Goal: Task Accomplishment & Management: Manage account settings

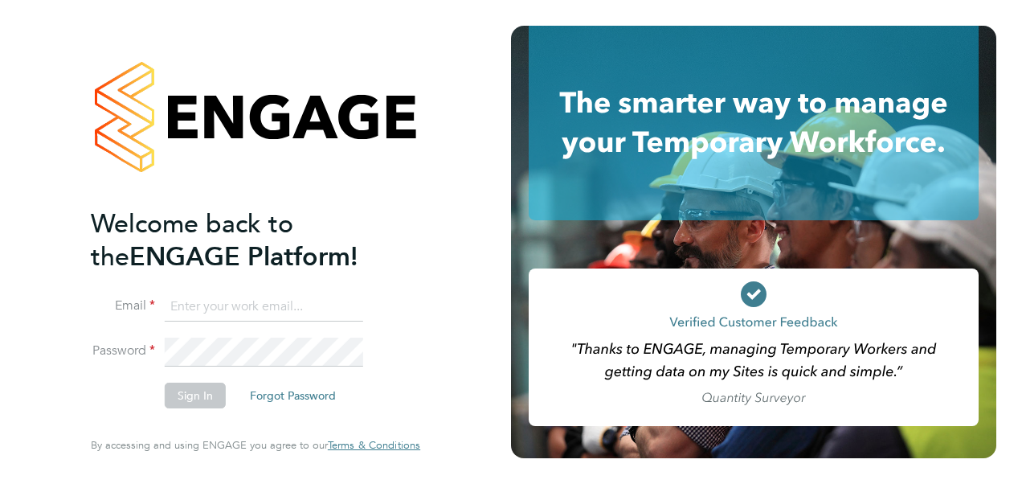
click at [270, 309] on input at bounding box center [264, 307] width 199 height 29
click at [341, 308] on input at bounding box center [264, 307] width 199 height 29
type input "katie.macpherson@hays.com"
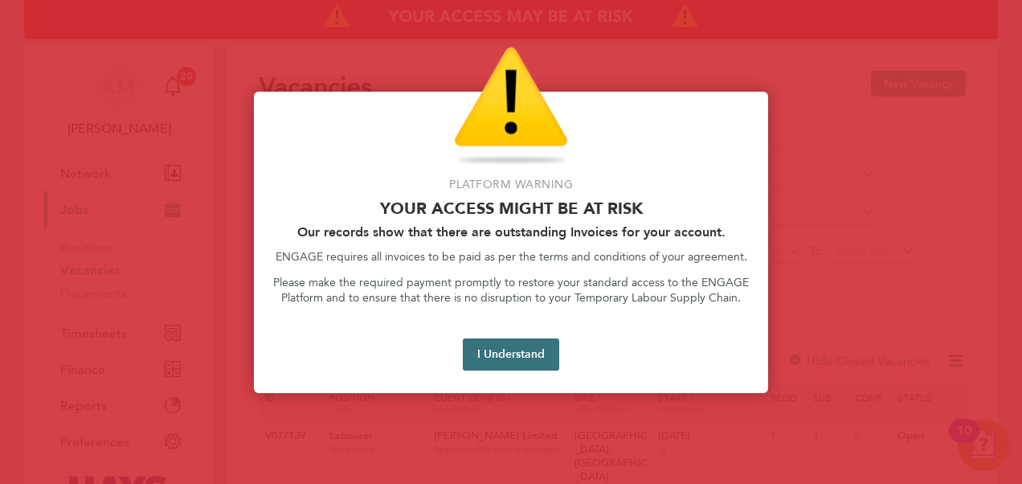
click at [497, 346] on button "I Understand" at bounding box center [511, 354] width 96 height 32
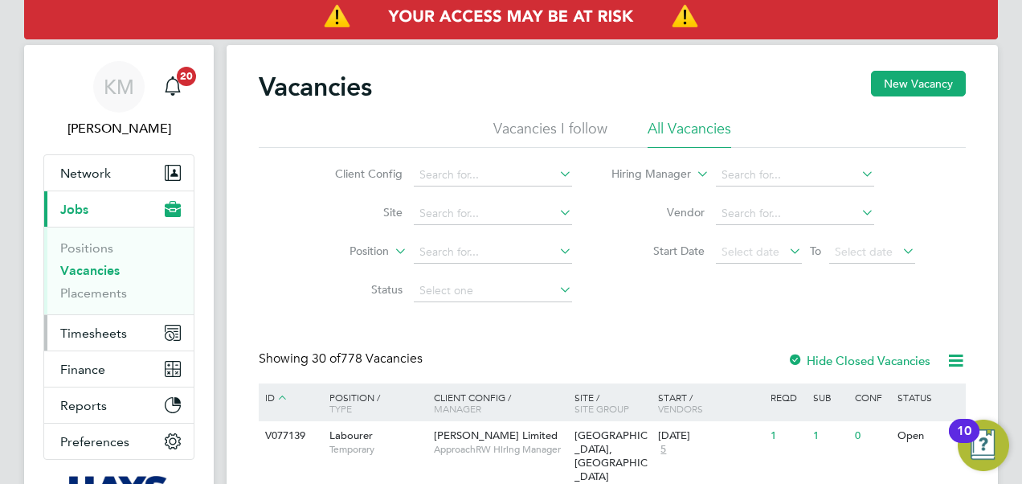
click at [81, 328] on span "Timesheets" at bounding box center [93, 332] width 67 height 15
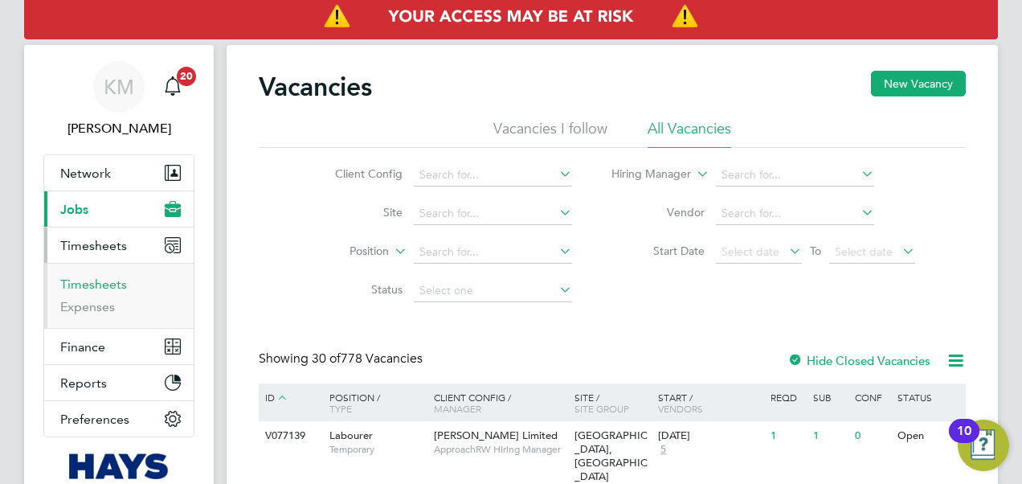
click at [72, 282] on link "Timesheets" at bounding box center [93, 283] width 67 height 15
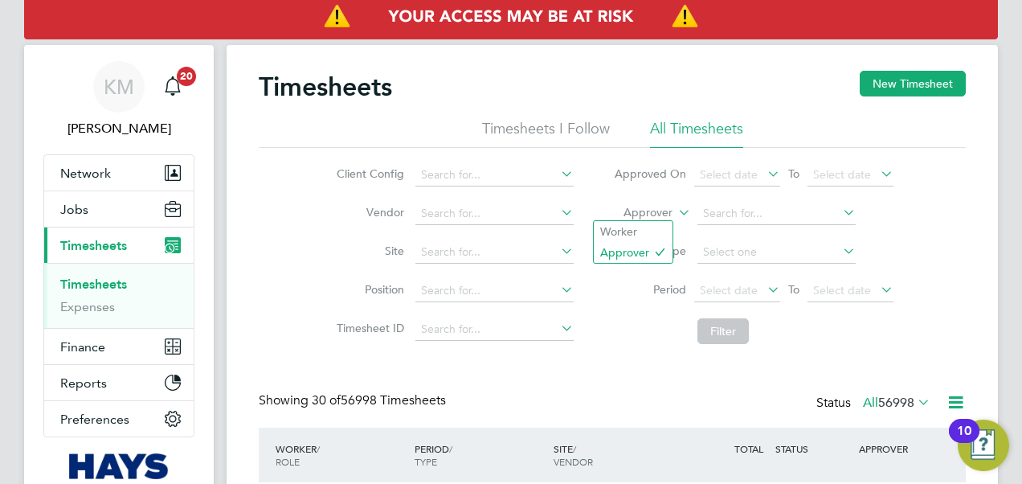
click at [675, 209] on icon at bounding box center [675, 208] width 0 height 14
drag, startPoint x: 655, startPoint y: 230, endPoint x: 690, endPoint y: 222, distance: 35.5
click at [657, 229] on li "Worker" at bounding box center [633, 231] width 79 height 21
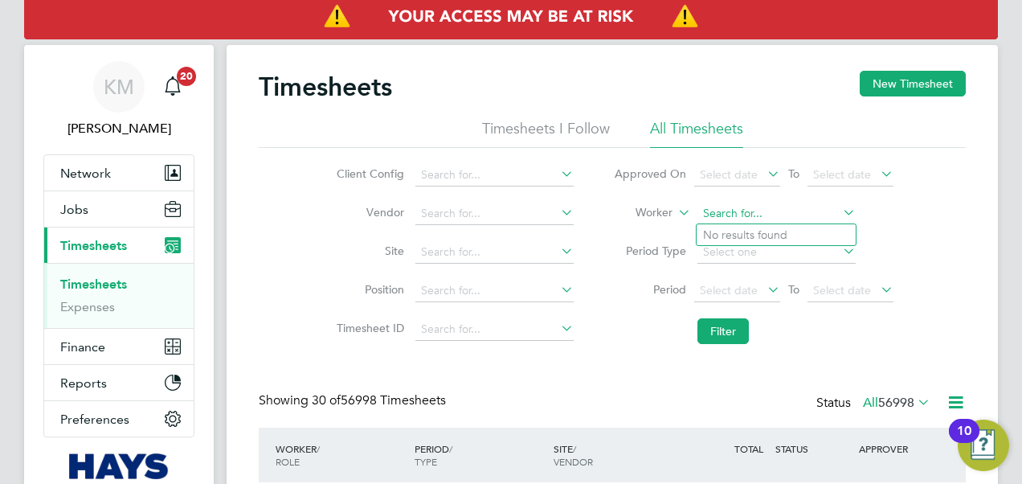
click at [719, 215] on input at bounding box center [777, 214] width 158 height 23
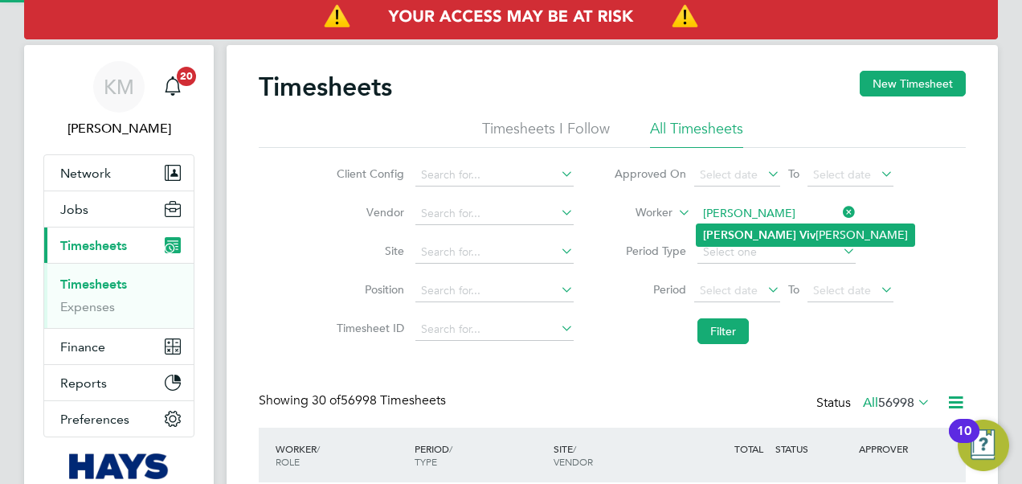
click at [714, 230] on b "Bradley" at bounding box center [749, 235] width 93 height 14
type input "Bradley Vivian"
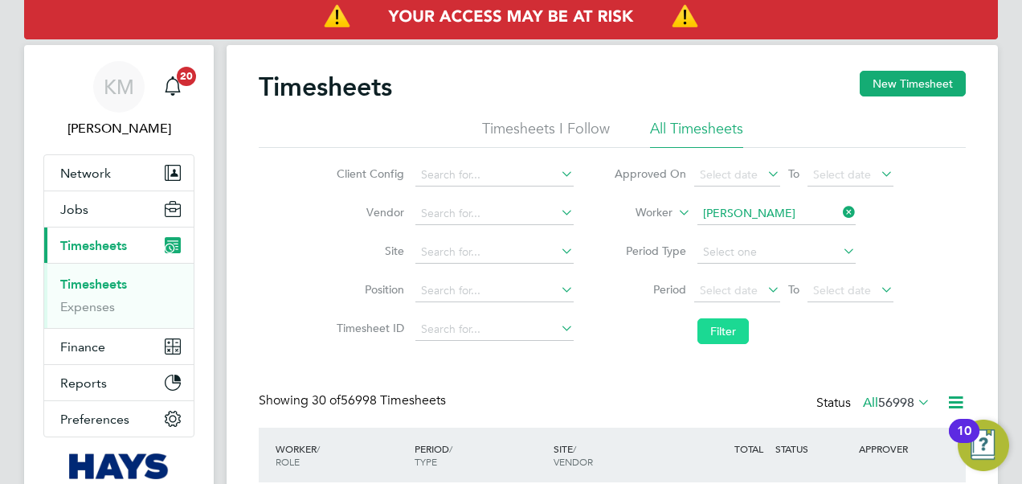
click at [730, 327] on button "Filter" at bounding box center [723, 331] width 51 height 26
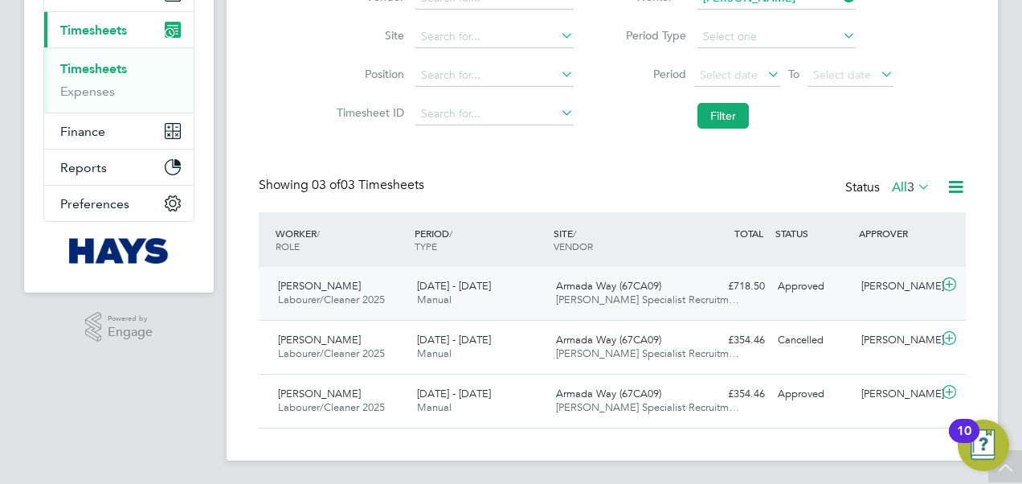
click at [558, 299] on span "[PERSON_NAME] Specialist Recruitm…" at bounding box center [647, 300] width 183 height 14
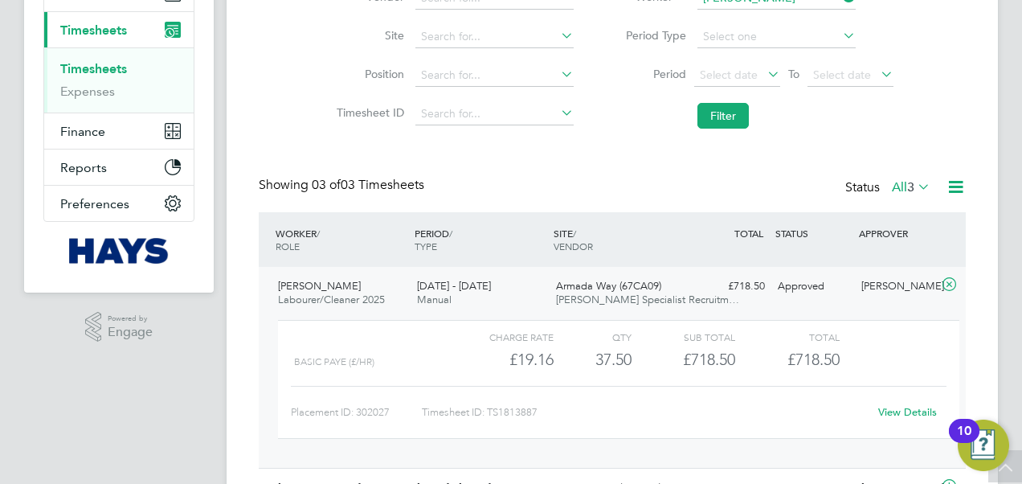
click at [886, 410] on link "View Details" at bounding box center [907, 412] width 59 height 14
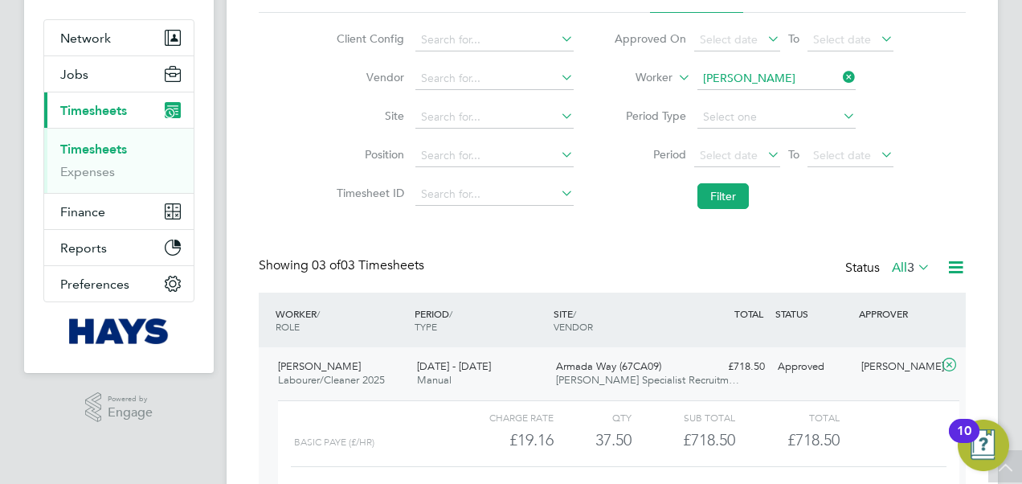
click at [116, 145] on link "Timesheets" at bounding box center [93, 148] width 67 height 15
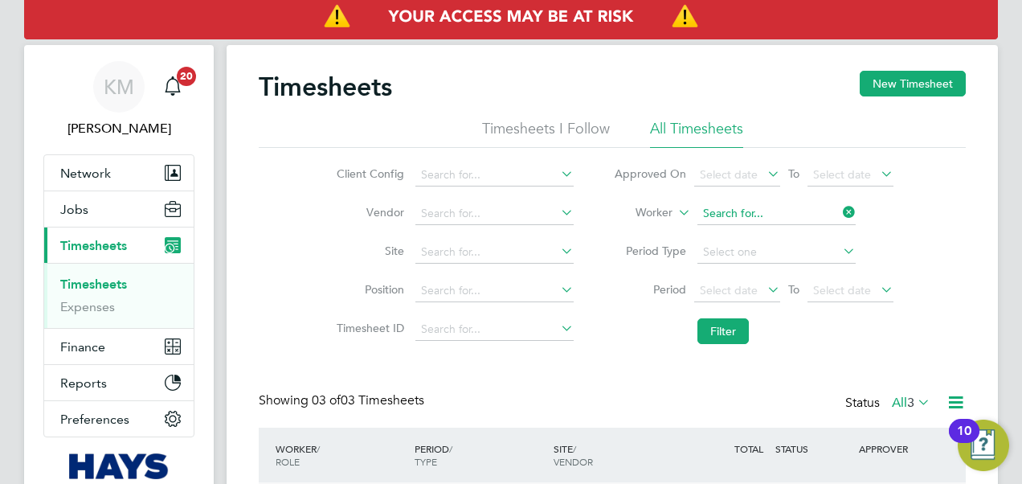
click at [743, 218] on input at bounding box center [777, 214] width 158 height 23
click at [787, 210] on input "noah aston" at bounding box center [777, 214] width 158 height 23
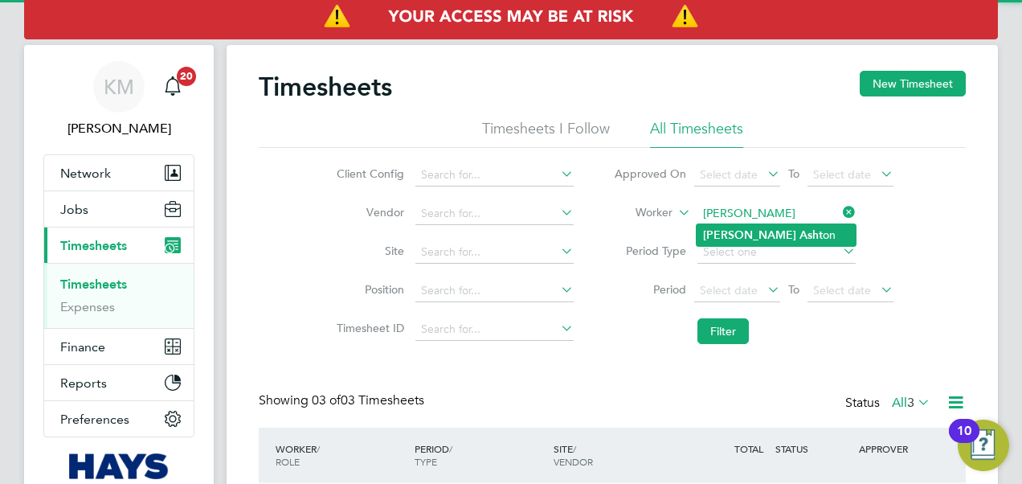
click at [778, 230] on li "Noah Asht on" at bounding box center [776, 235] width 159 height 22
type input "Noah Ashton"
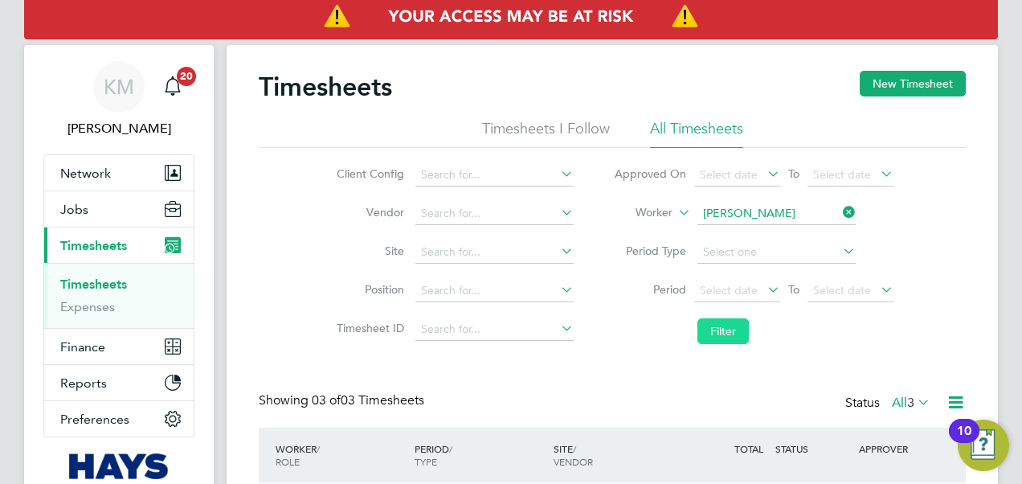
click at [723, 328] on body "KM Katie McPherson Notifications 20 Applications: Network Team Members Business…" at bounding box center [511, 424] width 1022 height 849
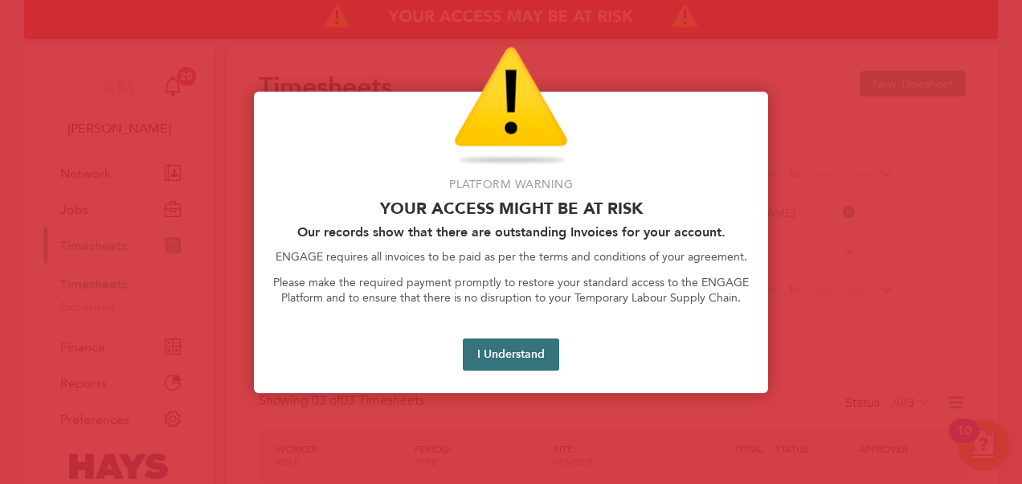
click at [506, 358] on button "I Understand" at bounding box center [511, 354] width 96 height 32
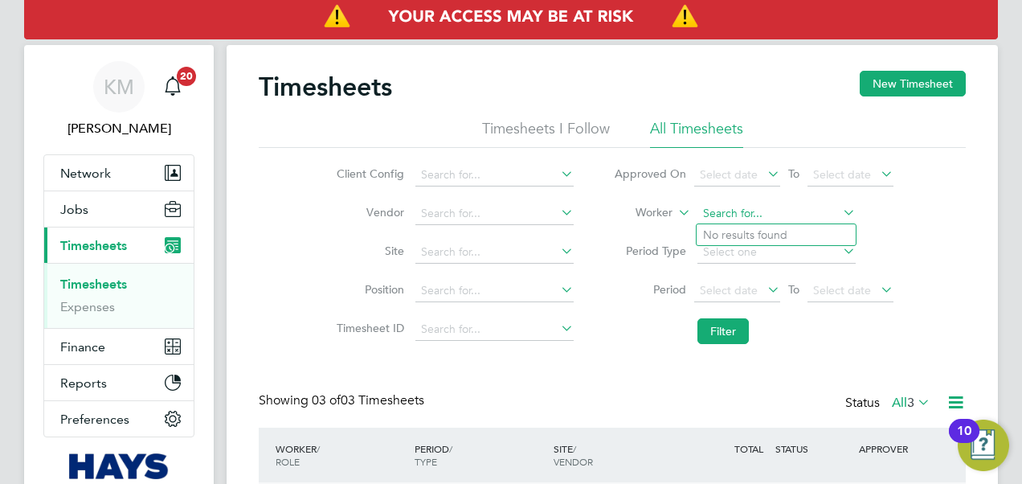
click at [718, 206] on input at bounding box center [777, 214] width 158 height 23
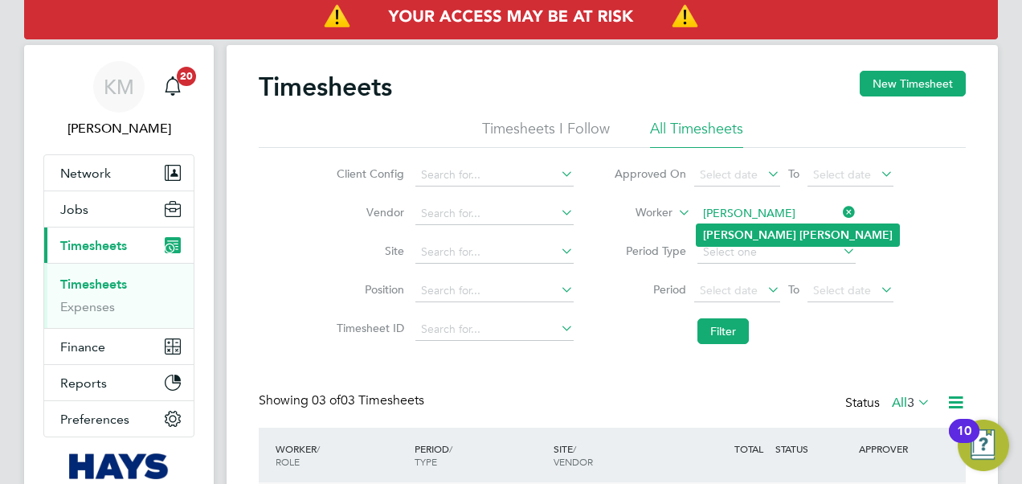
click at [727, 230] on b "Noah" at bounding box center [749, 235] width 93 height 14
type input "Noah Ashton"
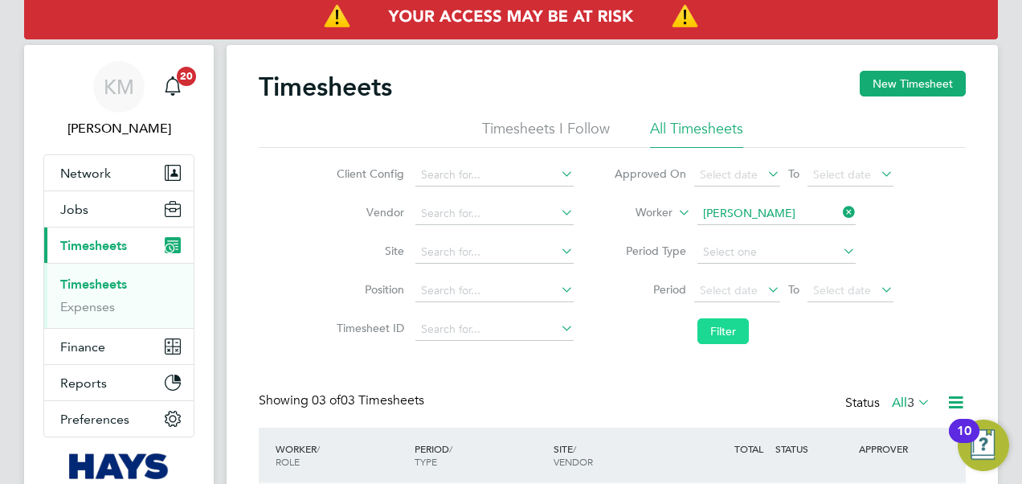
click at [719, 328] on button "Filter" at bounding box center [723, 331] width 51 height 26
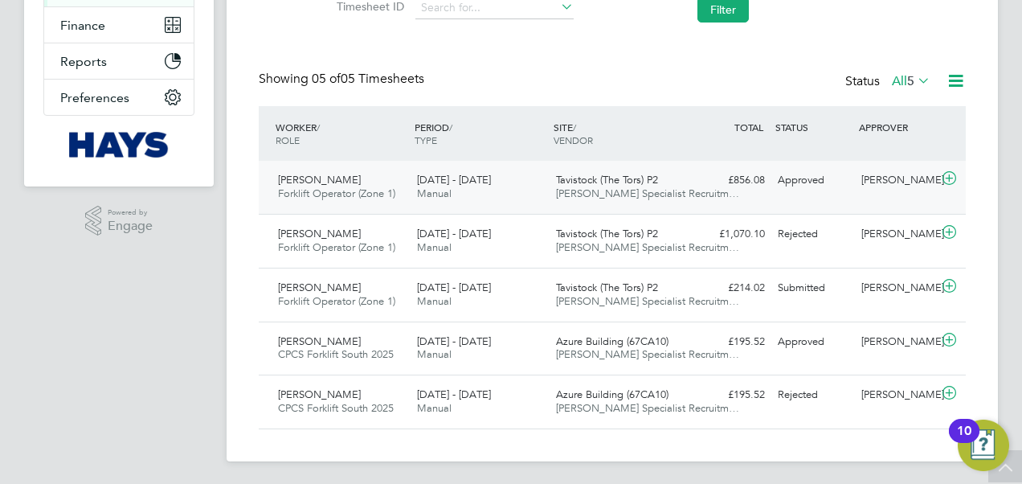
click at [444, 190] on span "Manual" at bounding box center [434, 193] width 35 height 14
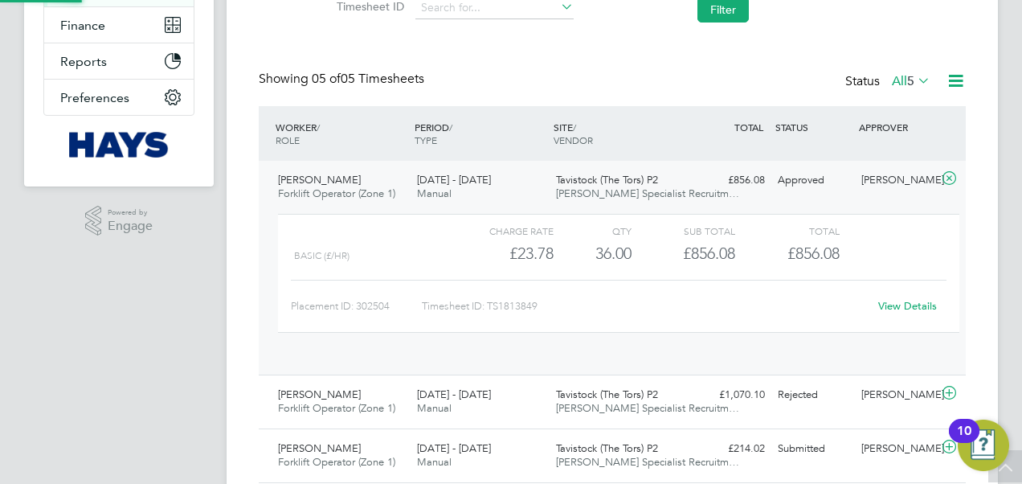
scroll to position [27, 157]
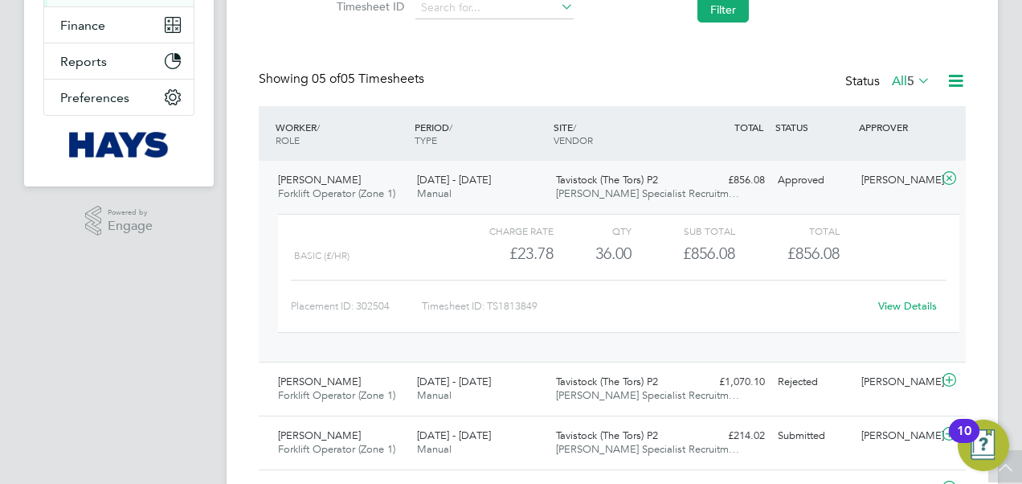
click at [911, 307] on link "View Details" at bounding box center [907, 306] width 59 height 14
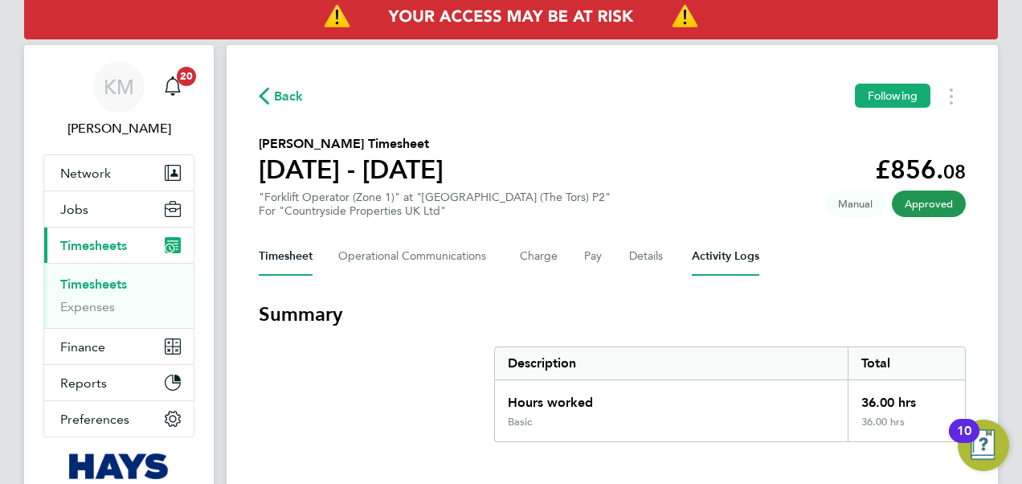
click at [727, 252] on Logs-tab "Activity Logs" at bounding box center [726, 256] width 68 height 39
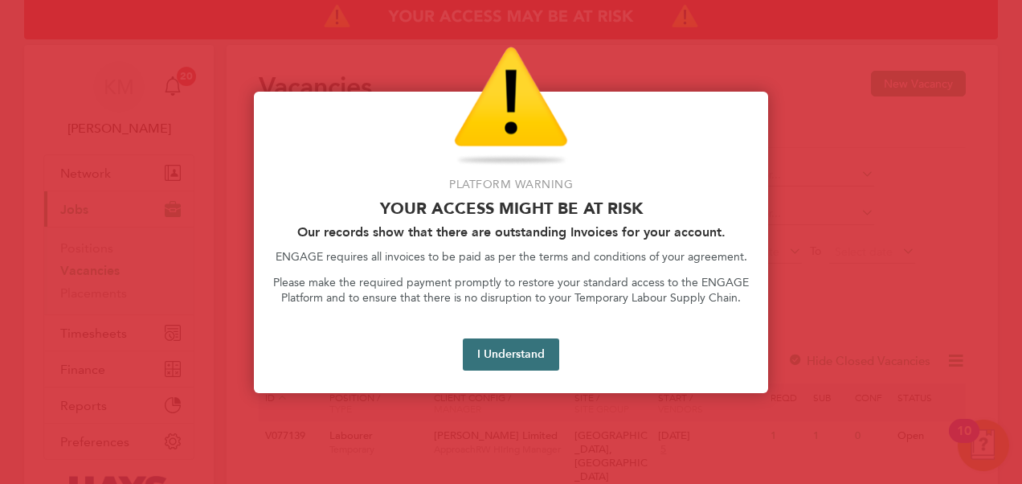
click at [506, 351] on button "I Understand" at bounding box center [511, 354] width 96 height 32
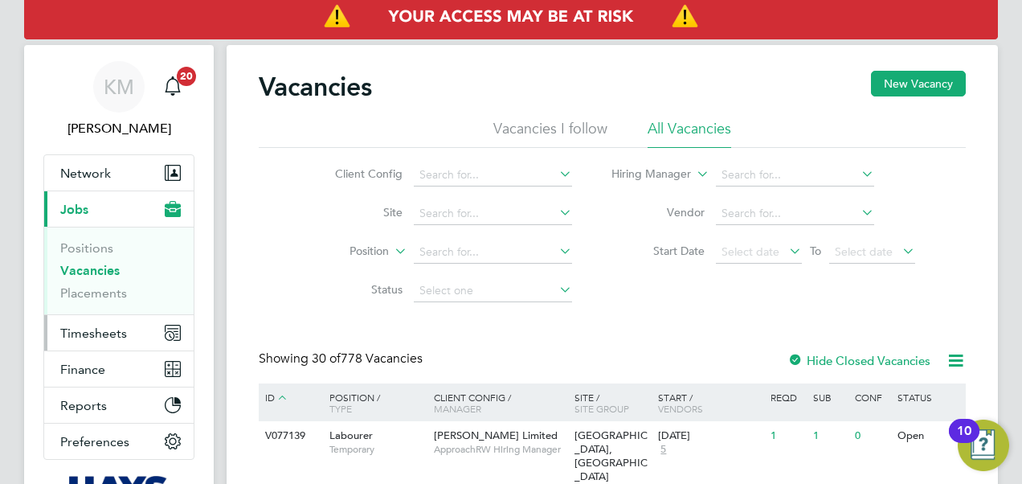
click at [96, 341] on button "Timesheets" at bounding box center [118, 332] width 149 height 35
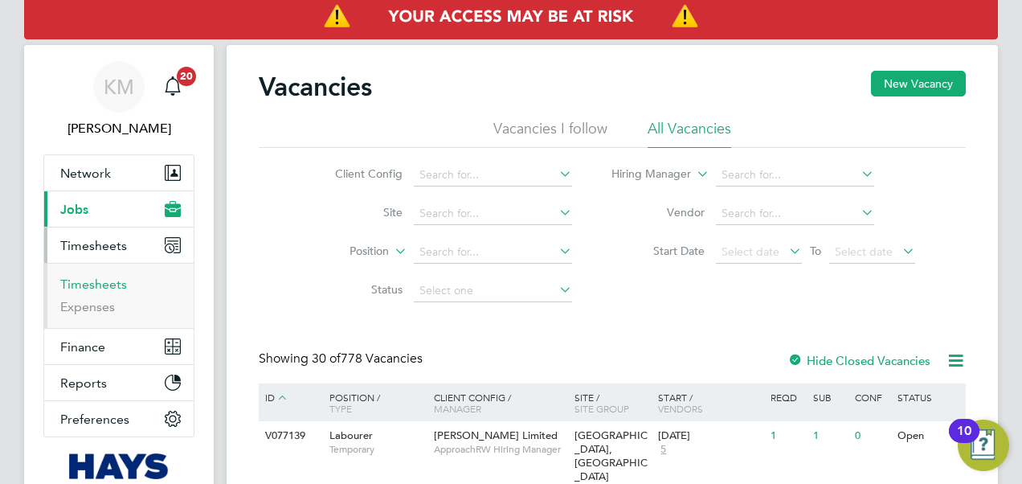
click at [95, 285] on link "Timesheets" at bounding box center [93, 283] width 67 height 15
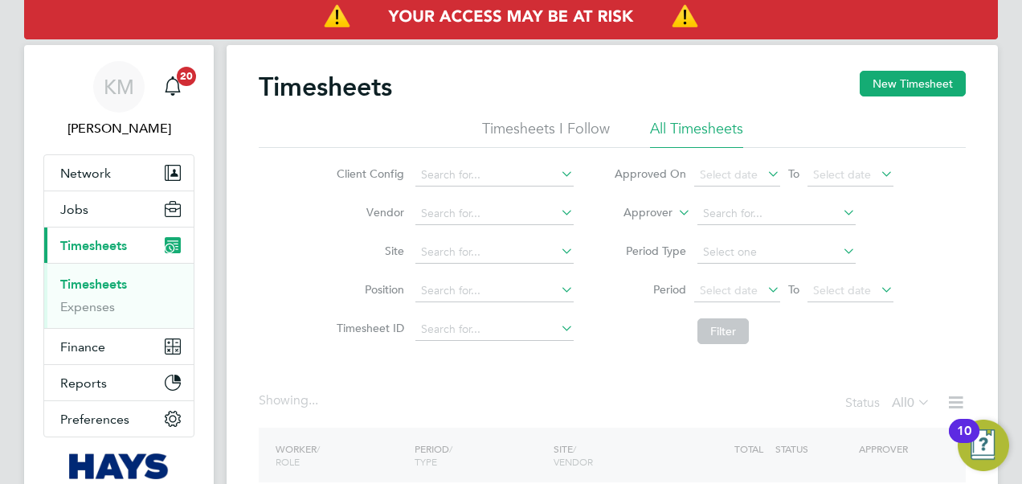
click at [675, 207] on icon at bounding box center [675, 208] width 0 height 14
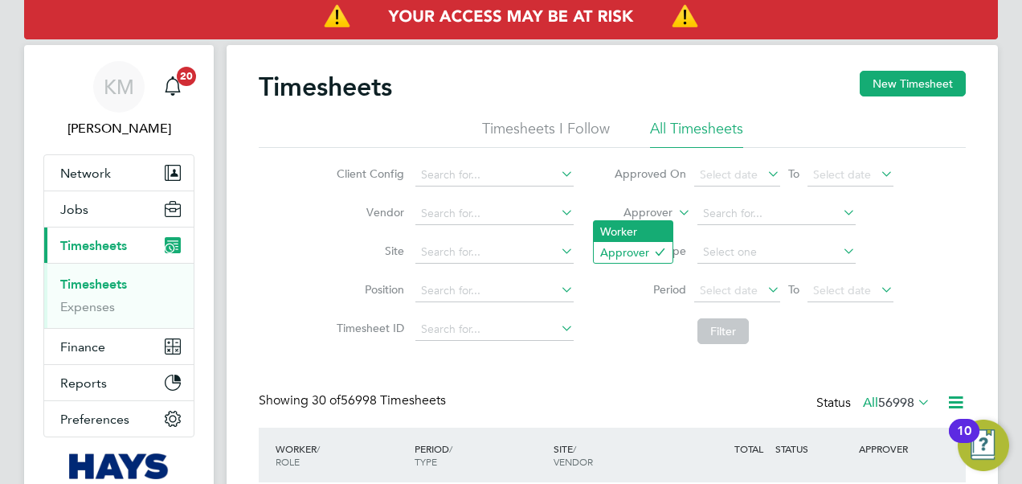
click at [622, 235] on li "Worker" at bounding box center [633, 231] width 79 height 21
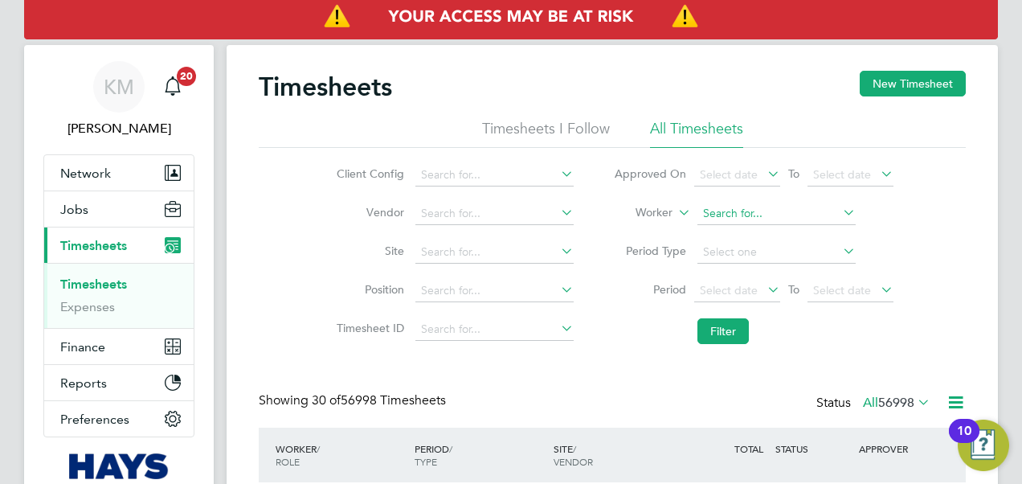
click at [723, 214] on input at bounding box center [777, 214] width 158 height 23
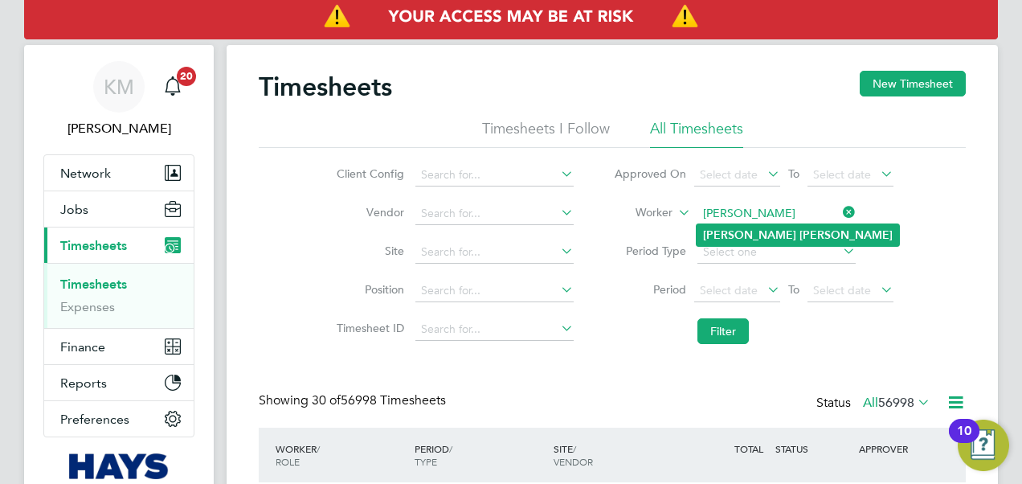
click at [755, 224] on li "[PERSON_NAME]" at bounding box center [798, 235] width 203 height 22
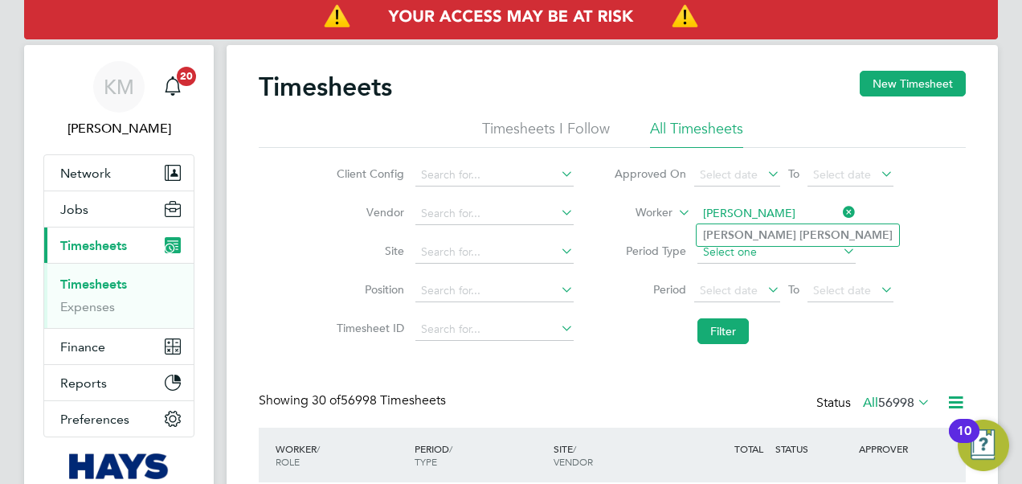
type input "[PERSON_NAME]"
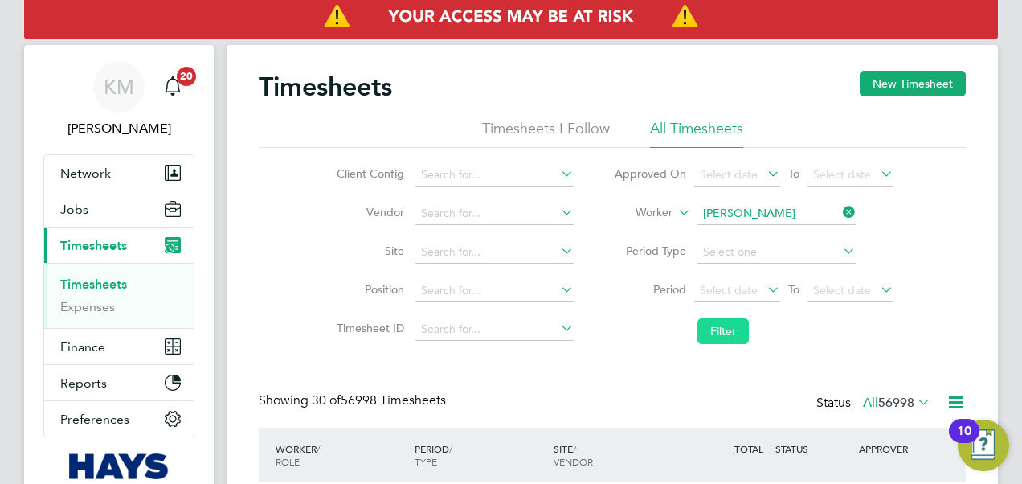
click at [722, 323] on button "Filter" at bounding box center [723, 331] width 51 height 26
click at [729, 215] on input at bounding box center [777, 214] width 158 height 23
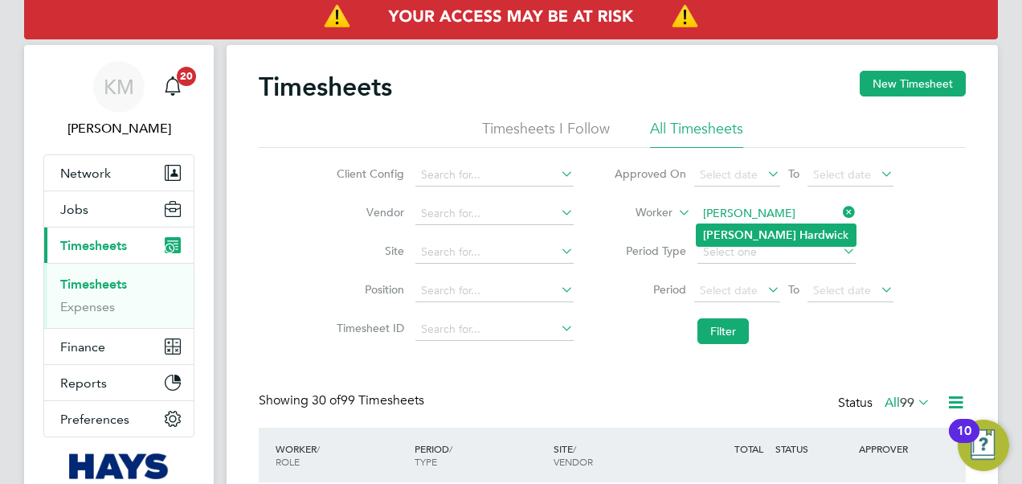
click at [731, 234] on b "[PERSON_NAME]" at bounding box center [749, 235] width 93 height 14
type input "[PERSON_NAME]"
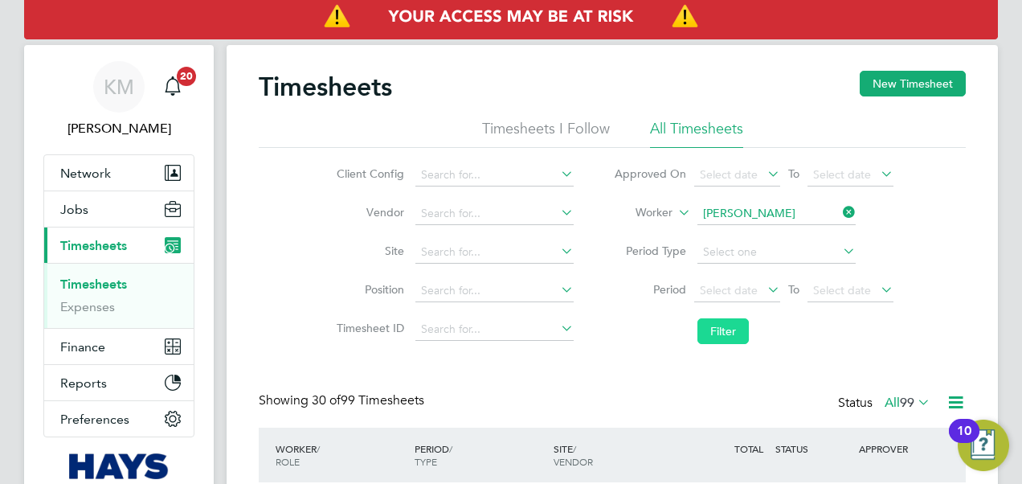
click at [720, 322] on button "Filter" at bounding box center [723, 331] width 51 height 26
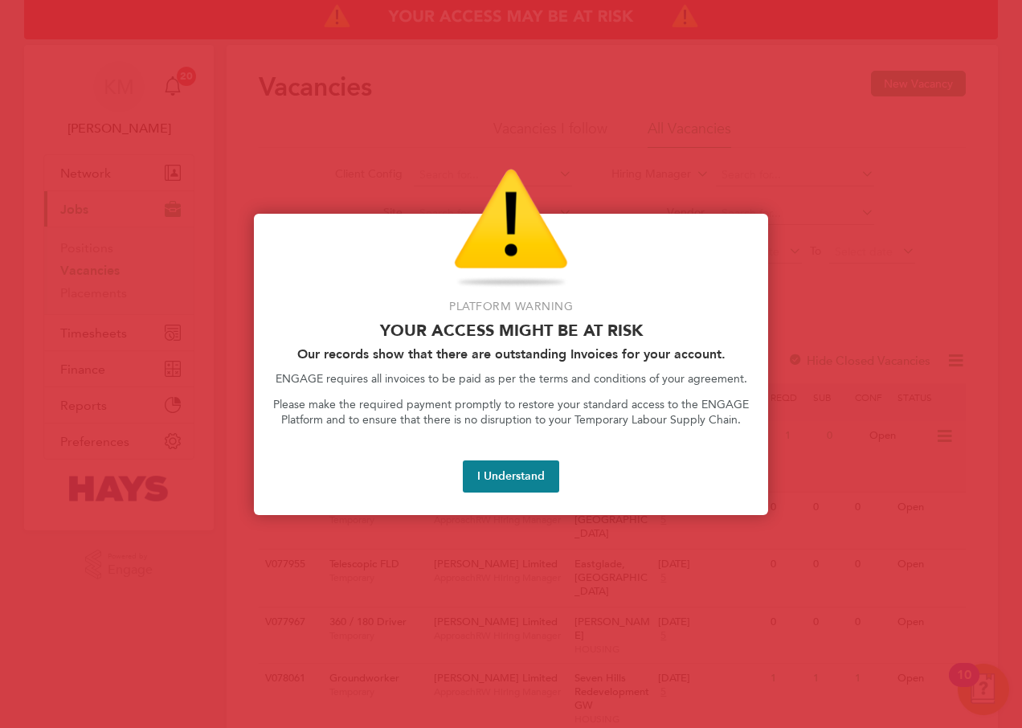
drag, startPoint x: 542, startPoint y: 477, endPoint x: 512, endPoint y: 458, distance: 35.0
click at [541, 473] on button "I Understand" at bounding box center [511, 476] width 96 height 32
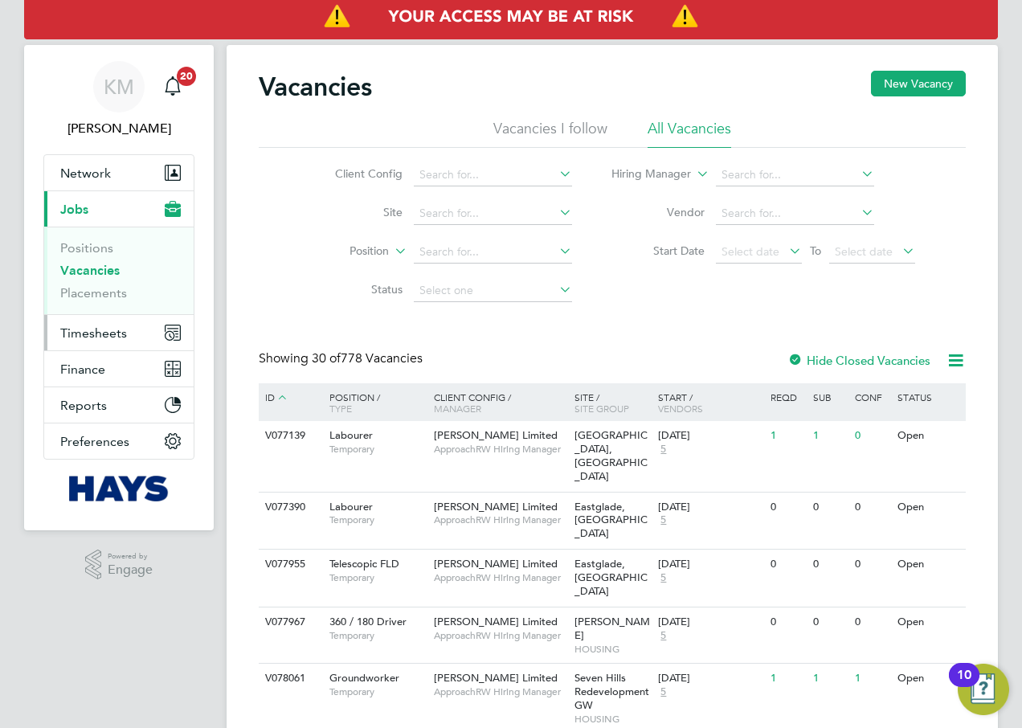
click at [83, 327] on span "Timesheets" at bounding box center [93, 332] width 67 height 15
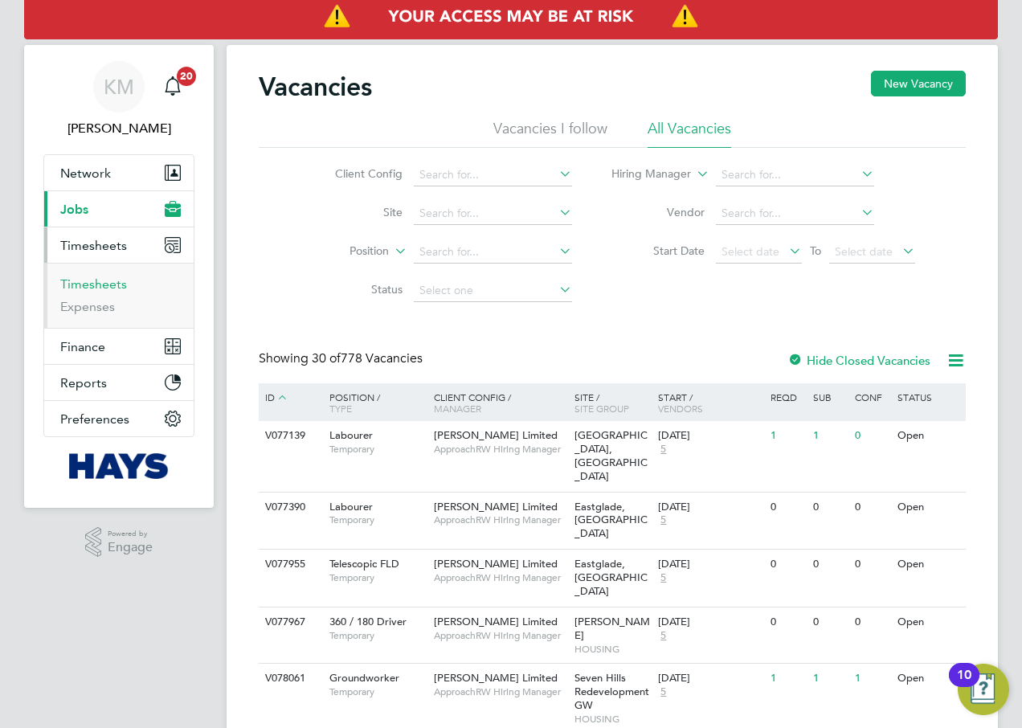
click at [96, 288] on link "Timesheets" at bounding box center [93, 283] width 67 height 15
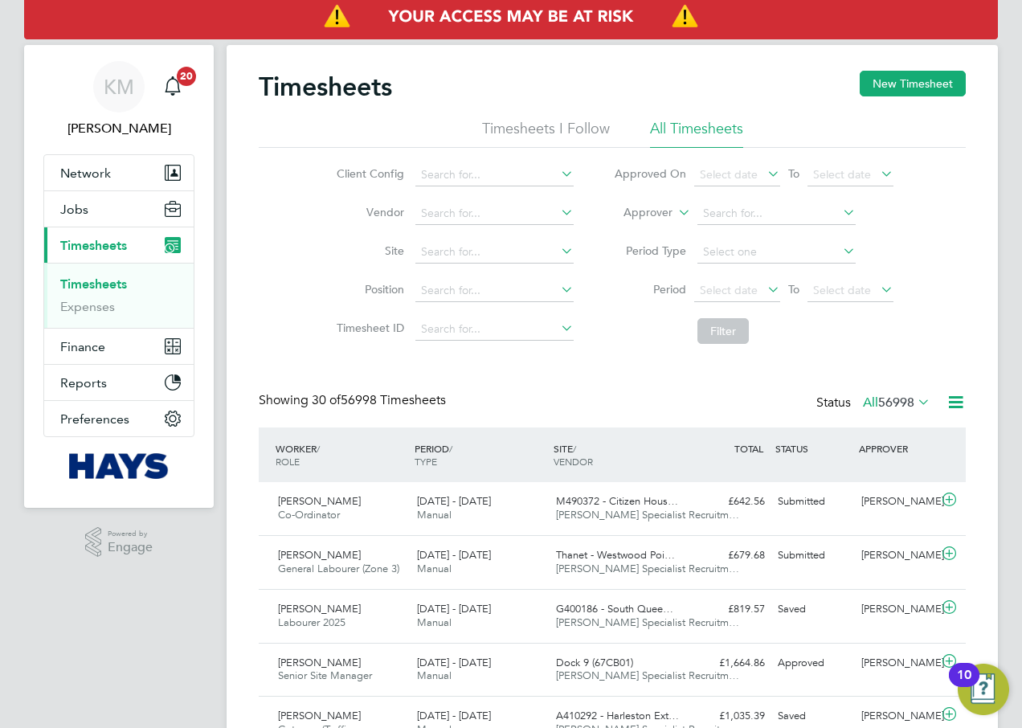
click at [673, 210] on li "Approver" at bounding box center [754, 213] width 320 height 39
click at [675, 212] on icon at bounding box center [675, 208] width 0 height 14
drag, startPoint x: 665, startPoint y: 231, endPoint x: 671, endPoint y: 225, distance: 8.5
click at [666, 229] on li "Worker" at bounding box center [633, 231] width 80 height 21
click at [735, 212] on input at bounding box center [777, 214] width 158 height 23
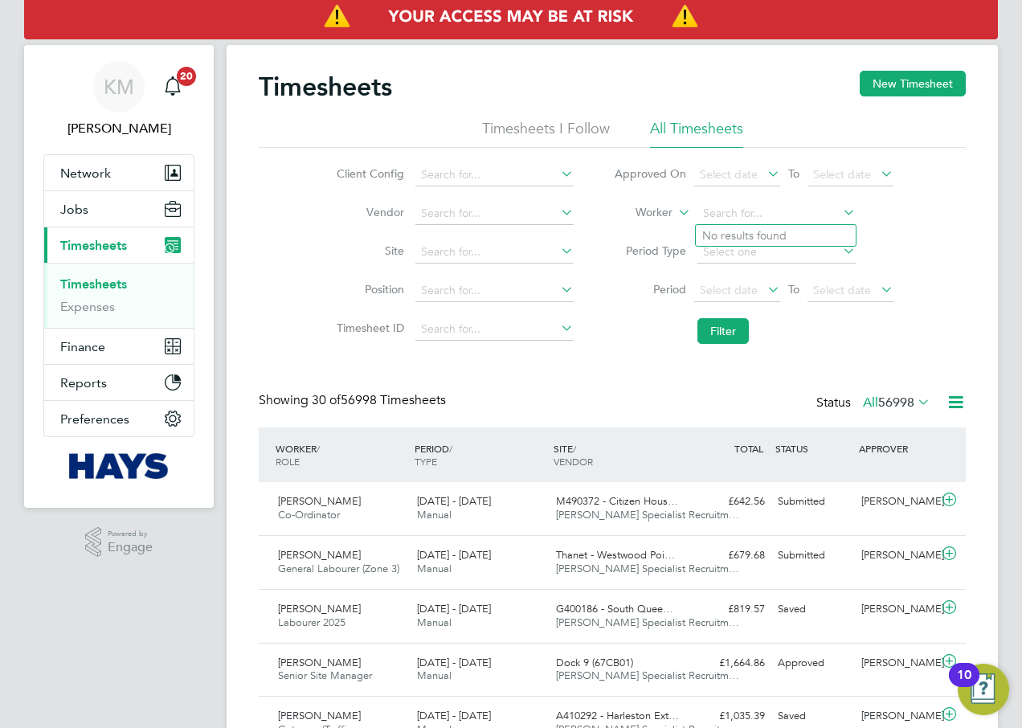
drag, startPoint x: 752, startPoint y: 216, endPoint x: 1004, endPoint y: 134, distance: 264.6
click at [753, 215] on input at bounding box center [777, 214] width 158 height 23
type input "Daniel Irving"
drag, startPoint x: 731, startPoint y: 233, endPoint x: 709, endPoint y: 276, distance: 48.2
click at [731, 232] on b "Daniel" at bounding box center [748, 236] width 93 height 14
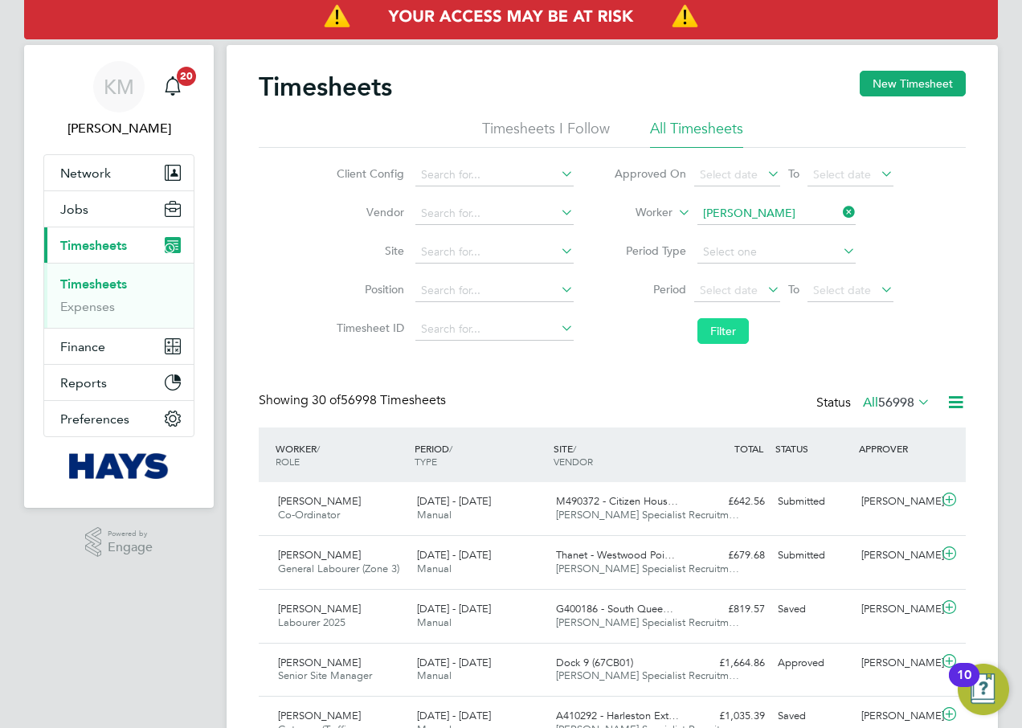
click at [722, 333] on button "Filter" at bounding box center [723, 331] width 51 height 26
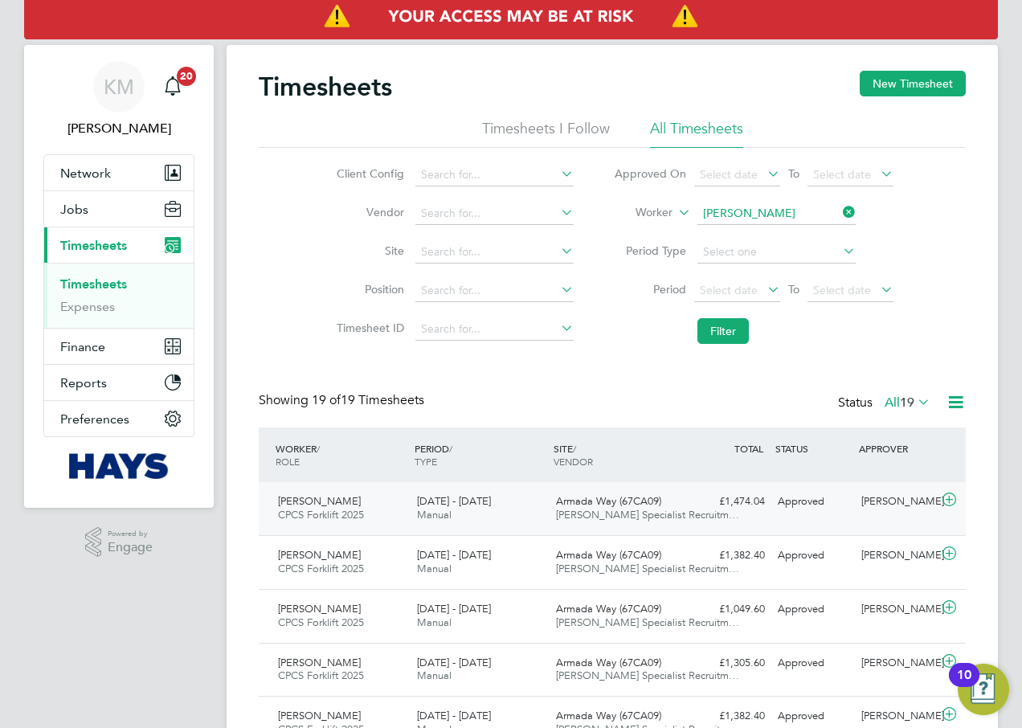
click at [527, 506] on div "23 - 29 Aug 2025 Manual" at bounding box center [480, 509] width 139 height 40
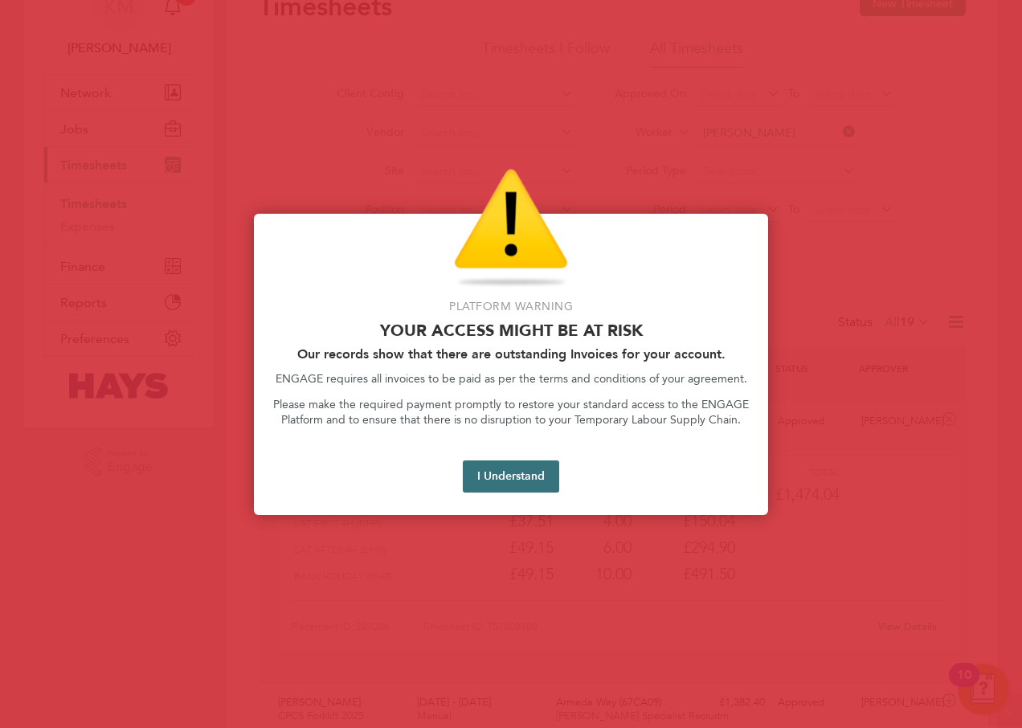
click at [514, 489] on button "I Understand" at bounding box center [511, 476] width 96 height 32
